Goal: Task Accomplishment & Management: Complete application form

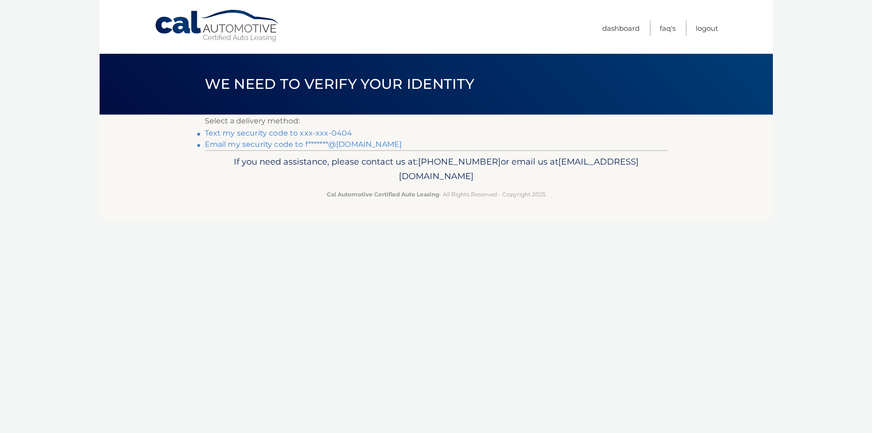
click at [322, 132] on link "Text my security code to xxx-xxx-0404" at bounding box center [279, 133] width 148 height 9
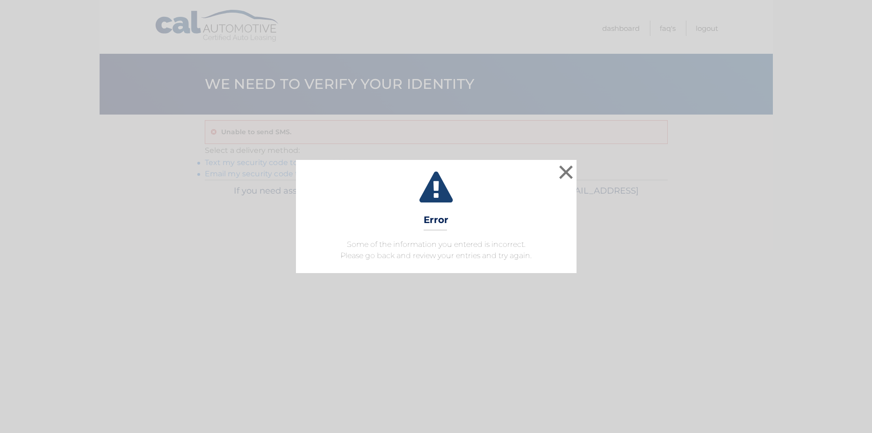
click at [256, 132] on div "× Error Some of the information you entered is incorrect. Please go back and re…" at bounding box center [436, 216] width 872 height 433
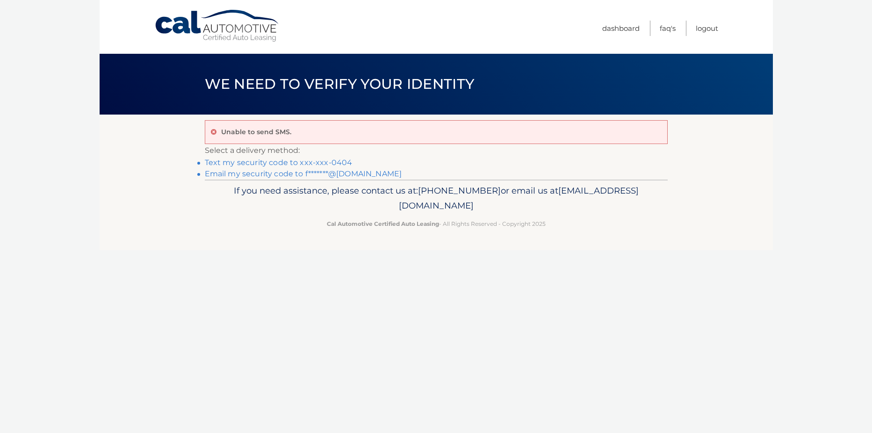
click at [240, 162] on link "Text my security code to xxx-xxx-0404" at bounding box center [279, 162] width 148 height 9
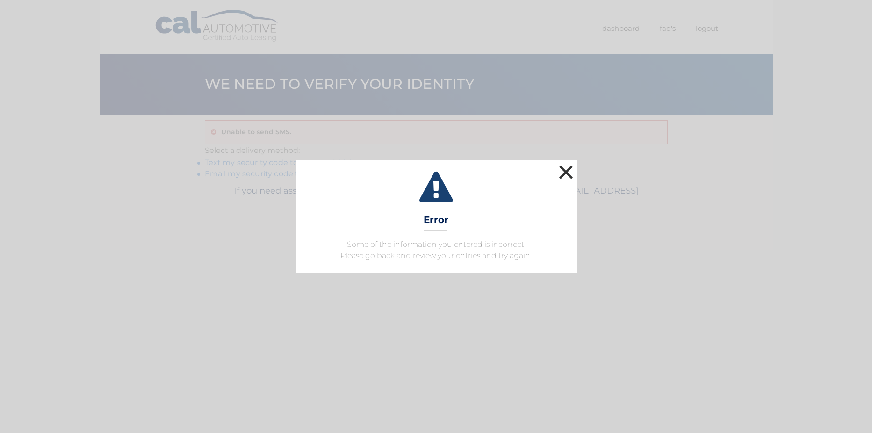
click at [566, 170] on button "×" at bounding box center [566, 172] width 19 height 19
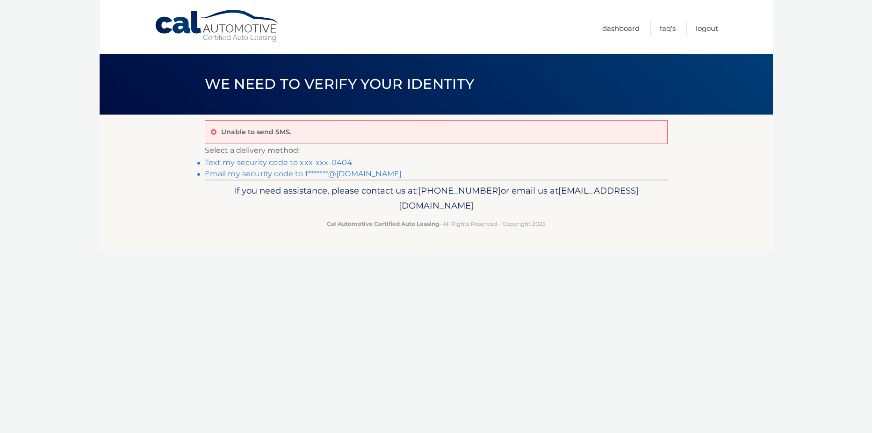
click at [268, 176] on link "Email my security code to f*******@[DOMAIN_NAME]" at bounding box center [303, 173] width 197 height 9
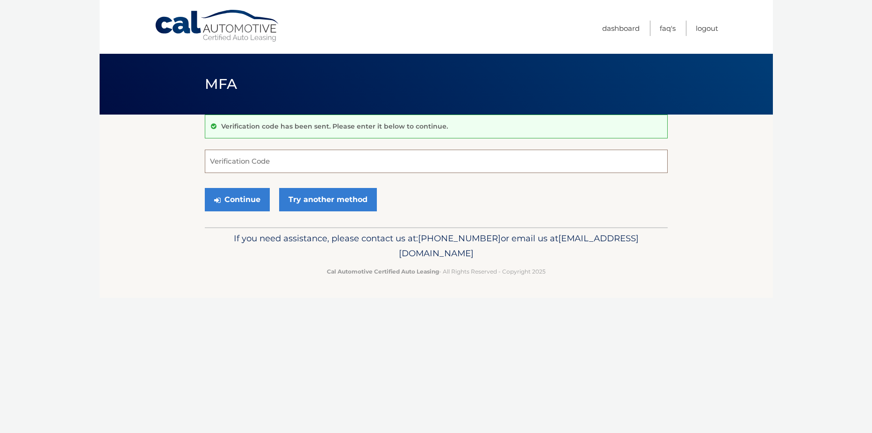
click at [272, 165] on input "Verification Code" at bounding box center [436, 161] width 463 height 23
click at [317, 200] on link "Try another method" at bounding box center [328, 199] width 98 height 23
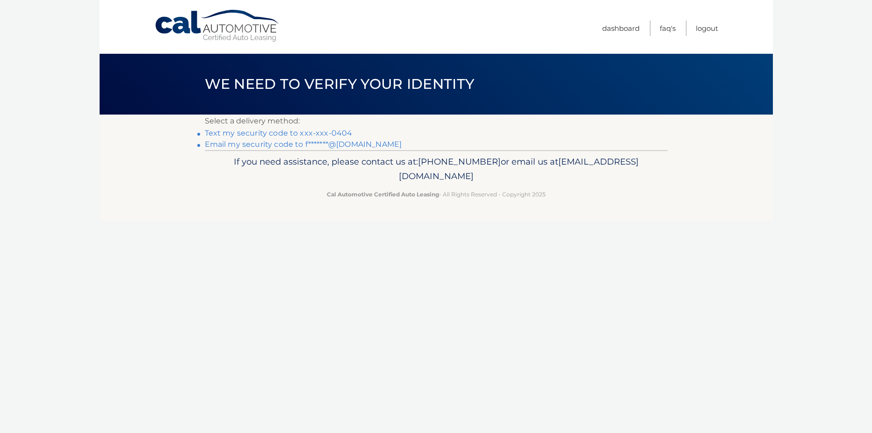
click at [275, 132] on link "Text my security code to xxx-xxx-0404" at bounding box center [279, 133] width 148 height 9
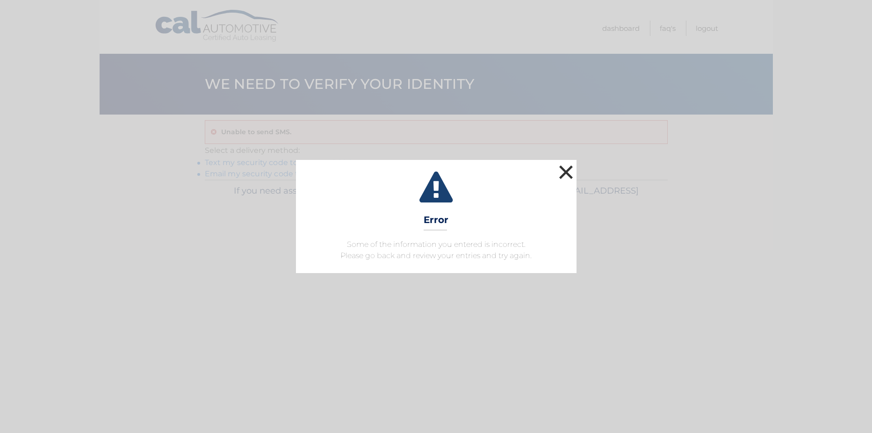
click at [565, 167] on button "×" at bounding box center [566, 172] width 19 height 19
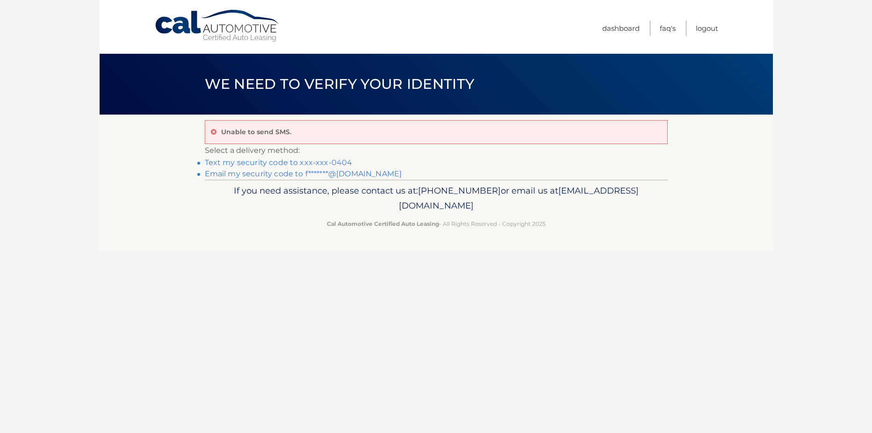
click at [269, 177] on link "Email my security code to f*******@[DOMAIN_NAME]" at bounding box center [303, 173] width 197 height 9
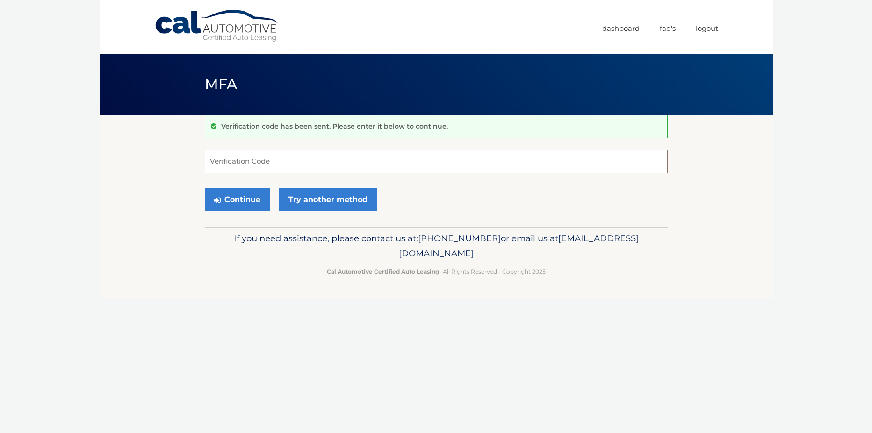
click at [261, 163] on input "Verification Code" at bounding box center [436, 161] width 463 height 23
click at [686, 29] on li "Logout" at bounding box center [702, 28] width 32 height 15
click at [683, 49] on ul "Dashboard FAQ's Logout" at bounding box center [660, 27] width 116 height 54
click at [681, 43] on ul "Dashboard FAQ's Logout" at bounding box center [660, 27] width 116 height 54
click at [630, 26] on link "Dashboard" at bounding box center [620, 28] width 37 height 15
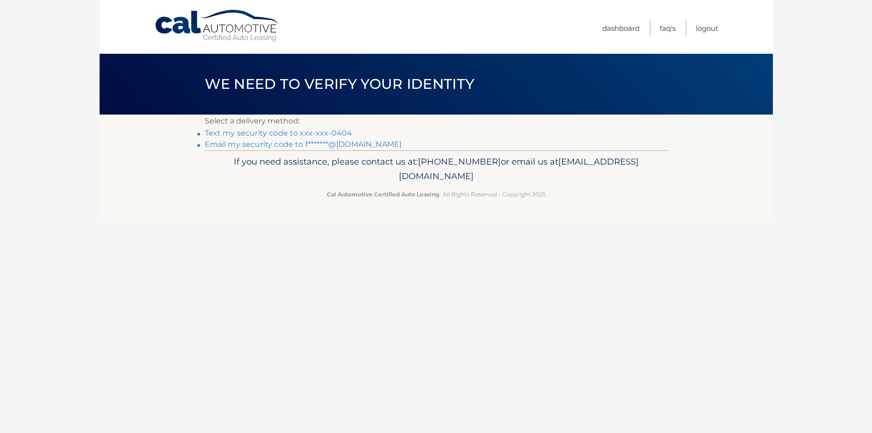
click at [337, 132] on link "Text my security code to xxx-xxx-0404" at bounding box center [279, 133] width 148 height 9
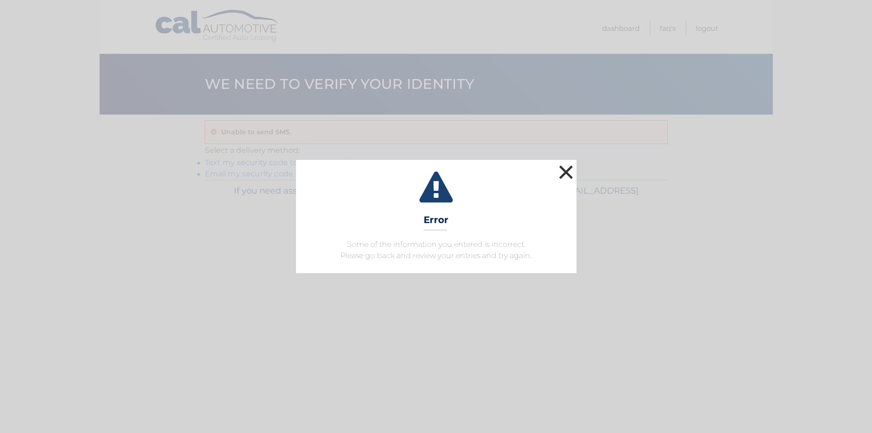
click at [569, 170] on button "×" at bounding box center [566, 172] width 19 height 19
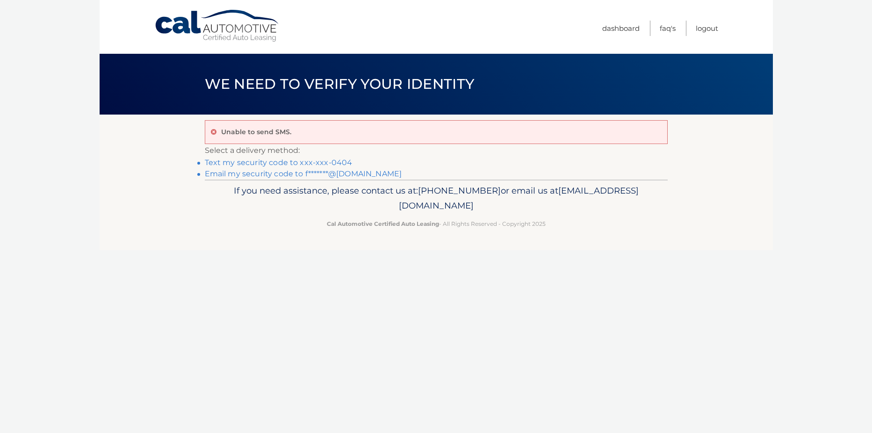
click at [262, 176] on link "Email my security code to f*******@aol.com" at bounding box center [303, 173] width 197 height 9
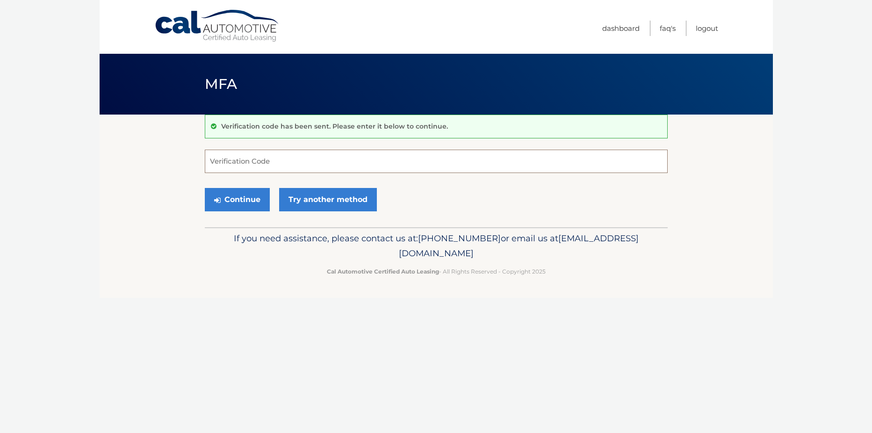
click at [297, 157] on input "Verification Code" at bounding box center [436, 161] width 463 height 23
type input "570499"
click at [251, 199] on button "Continue" at bounding box center [237, 199] width 65 height 23
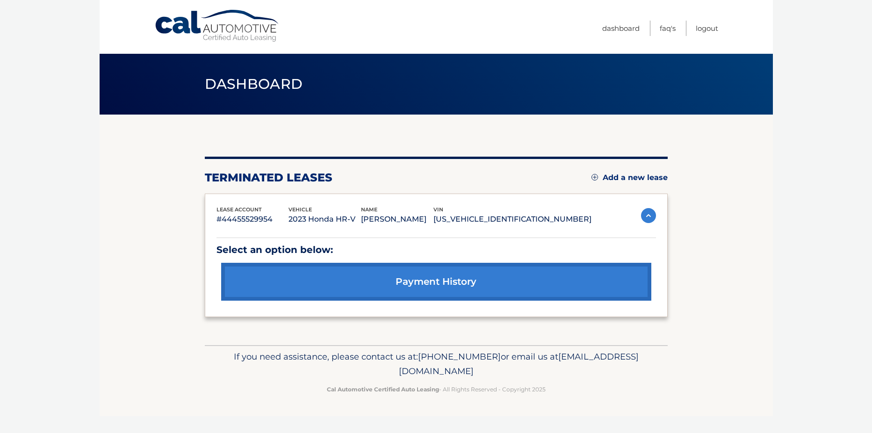
click at [641, 174] on link "Add a new lease" at bounding box center [629, 177] width 76 height 9
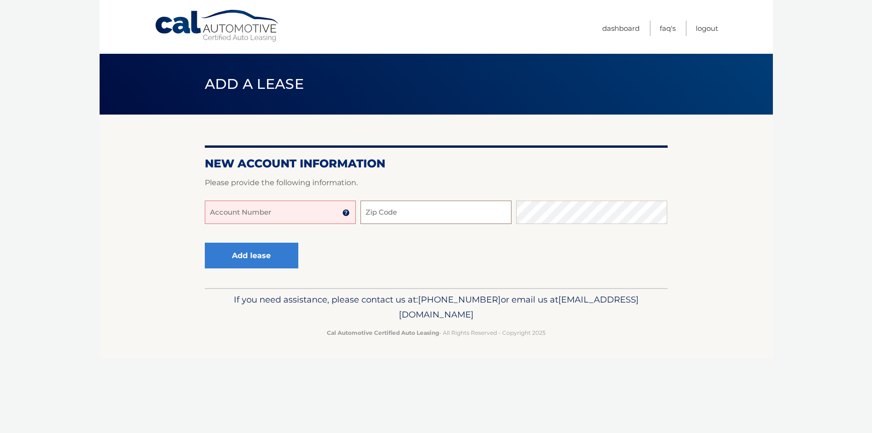
click at [407, 215] on input "Zip Code" at bounding box center [435, 211] width 151 height 23
type input "07032"
click at [213, 258] on button "Add lease" at bounding box center [251, 256] width 93 height 26
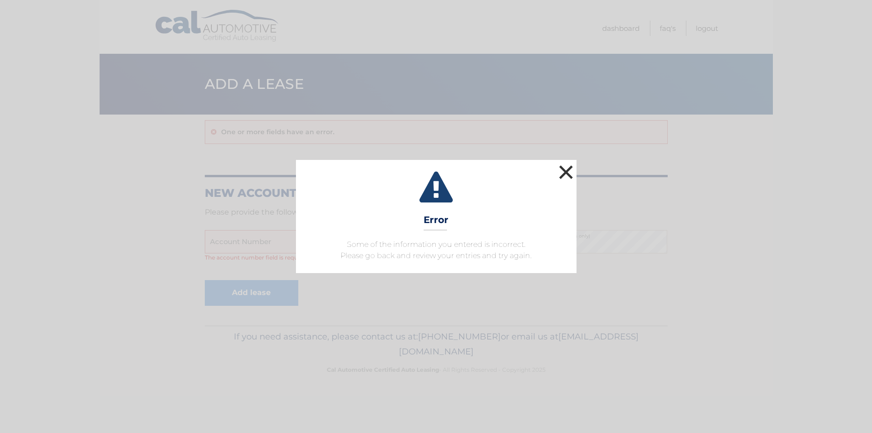
click at [565, 170] on button "×" at bounding box center [566, 172] width 19 height 19
